Goal: Information Seeking & Learning: Find specific fact

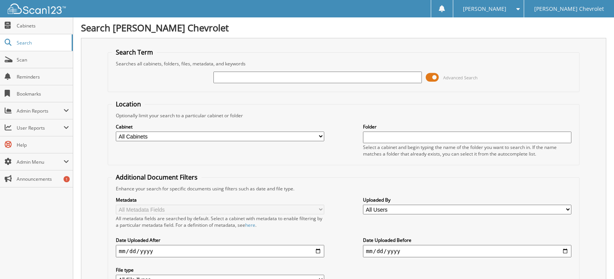
click at [278, 74] on input "text" at bounding box center [317, 78] width 208 height 12
type input "national american insurance"
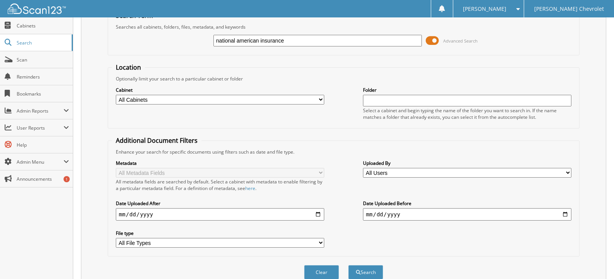
scroll to position [77, 0]
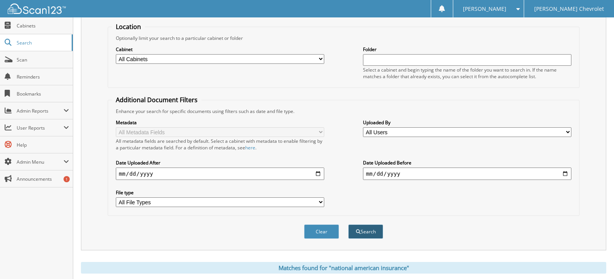
click at [369, 234] on button "Search" at bounding box center [365, 232] width 35 height 14
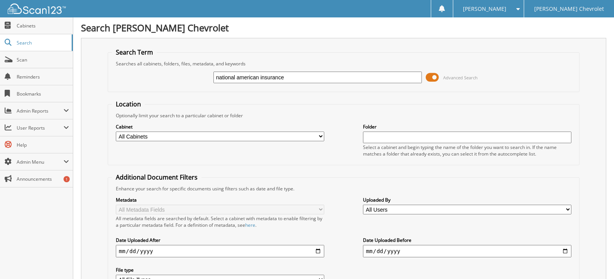
click at [307, 135] on select "All Cabinets ACCOUNTS PAYABLE ACCOUNTS RECEIVABLE APPRAISALS BANKS RECS CAR DEA…" at bounding box center [220, 137] width 208 height 10
click at [116, 132] on select "All Cabinets ACCOUNTS PAYABLE ACCOUNTS RECEIVABLE APPRAISALS BANKS RECS CAR DEA…" at bounding box center [220, 137] width 208 height 10
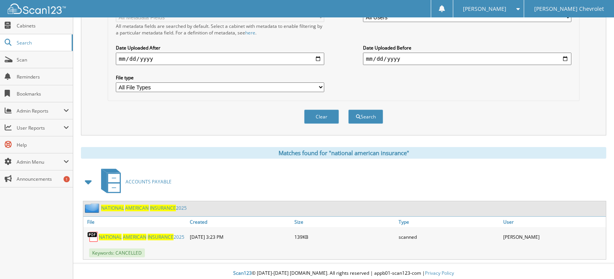
scroll to position [197, 0]
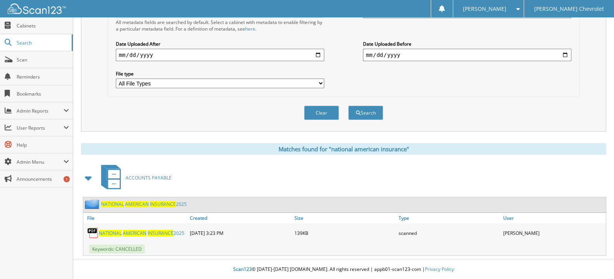
click at [109, 233] on span "NATIONAL" at bounding box center [110, 233] width 23 height 7
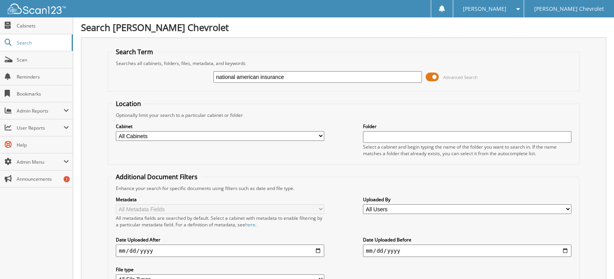
scroll to position [0, 0]
click at [253, 136] on select "All Cabinets ACCOUNTS PAYABLE ACCOUNTS RECEIVABLE APPRAISALS BANKS RECS CAR DEA…" at bounding box center [220, 137] width 208 height 10
click at [348, 120] on div "Cabinet All Cabinets ACCOUNTS PAYABLE ACCOUNTS RECEIVABLE APPRAISALS BANKS RECS…" at bounding box center [343, 140] width 463 height 42
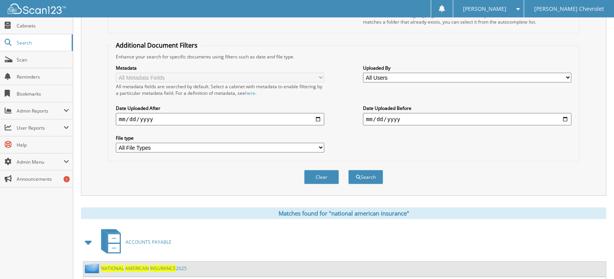
scroll to position [3, 0]
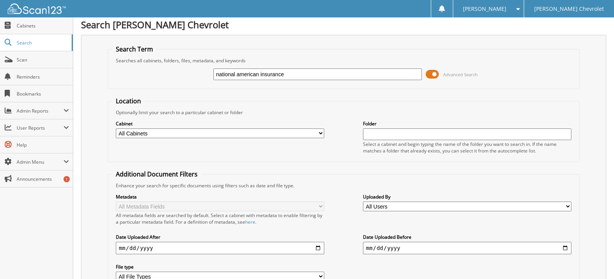
click at [327, 80] on div "national american insurance" at bounding box center [317, 74] width 208 height 13
click at [321, 77] on input "national american insurance" at bounding box center [317, 75] width 208 height 12
type input "n"
type input "american insurance"
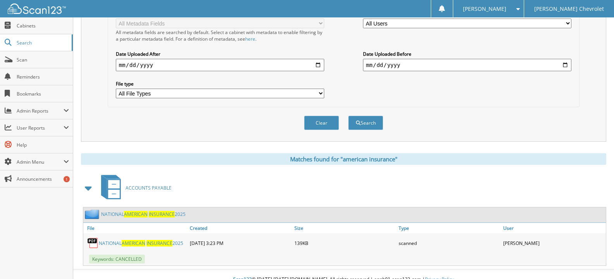
scroll to position [197, 0]
